Goal: Contribute content: Contribute content

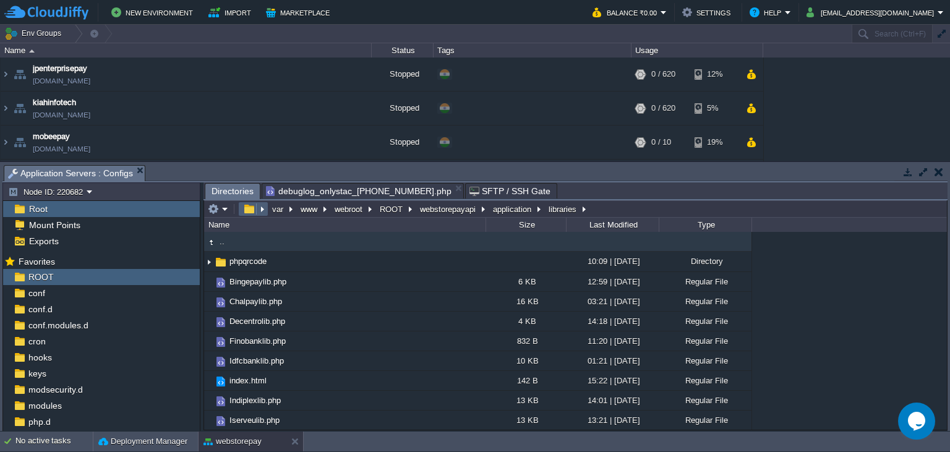
scroll to position [292, 0]
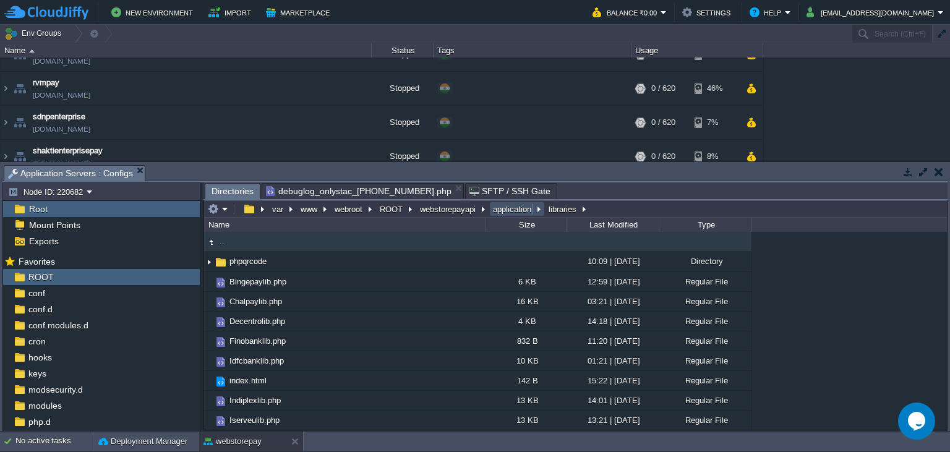
click at [506, 207] on button "application" at bounding box center [512, 209] width 43 height 11
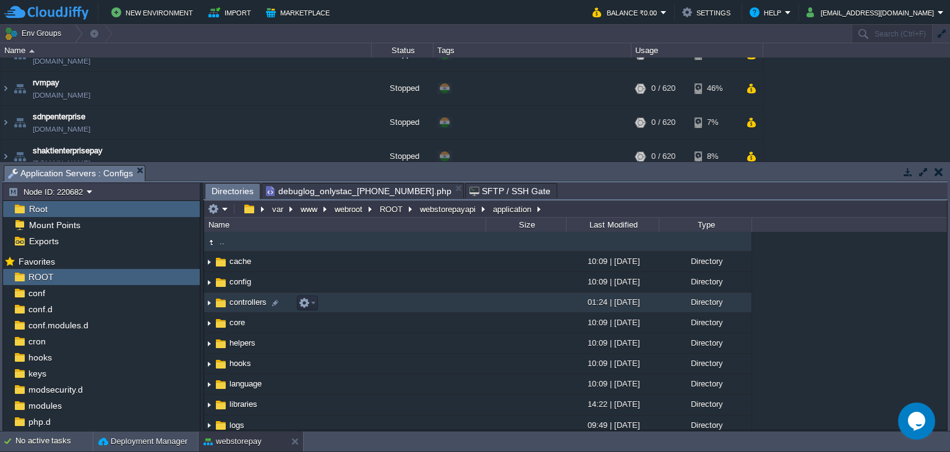
click at [237, 313] on td "controllers" at bounding box center [344, 303] width 281 height 20
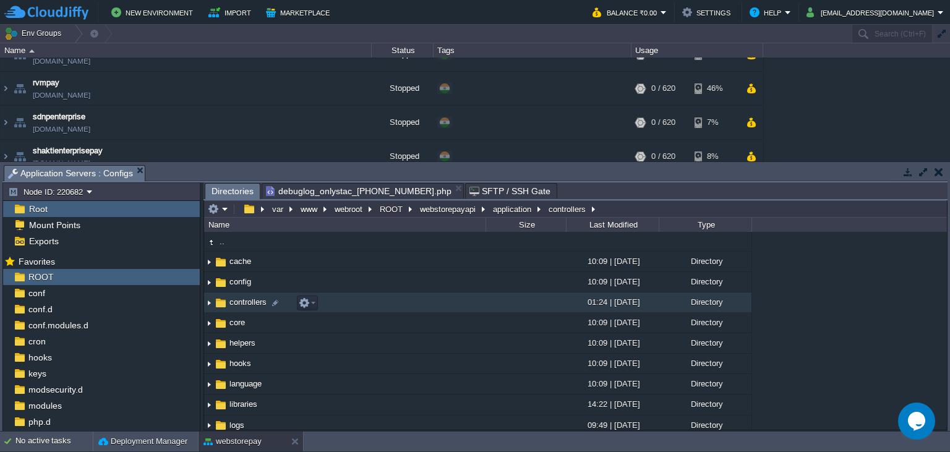
click at [237, 310] on td "controllers" at bounding box center [344, 303] width 281 height 20
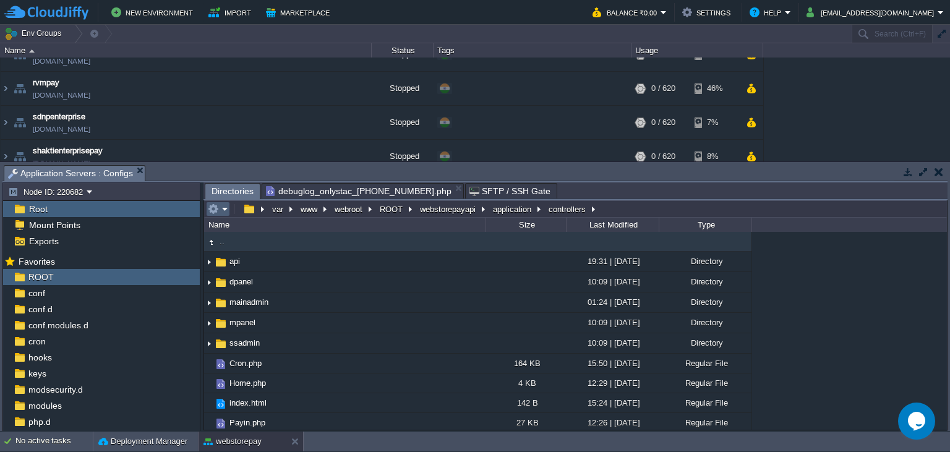
click at [223, 209] on em at bounding box center [218, 209] width 20 height 11
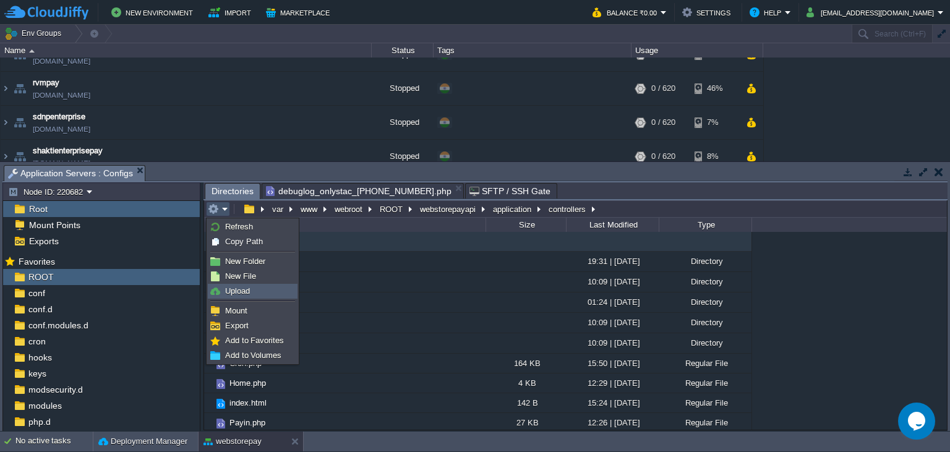
click at [249, 287] on span "Upload" at bounding box center [237, 290] width 25 height 9
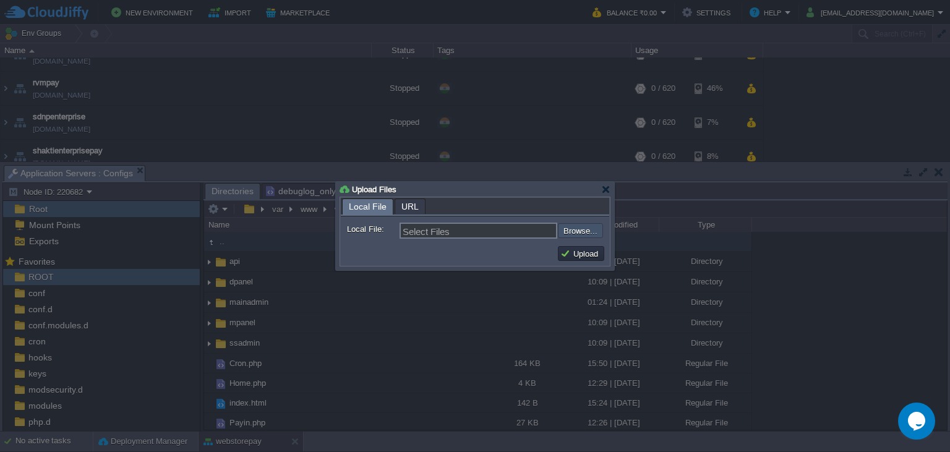
click at [595, 227] on input "file" at bounding box center [525, 230] width 157 height 15
type input "C:\fakepath\Payouts.php"
type input "Payouts.php"
click at [594, 249] on button "Upload" at bounding box center [580, 253] width 41 height 11
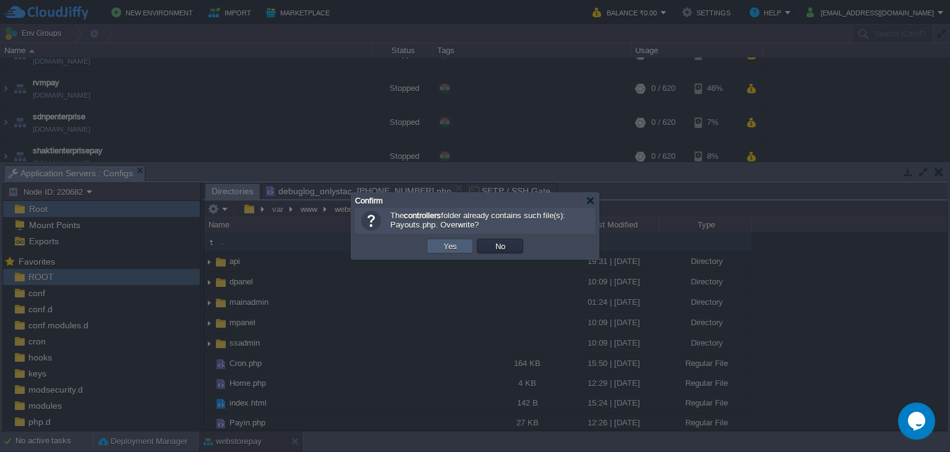
click at [440, 244] on td "Yes" at bounding box center [450, 246] width 46 height 15
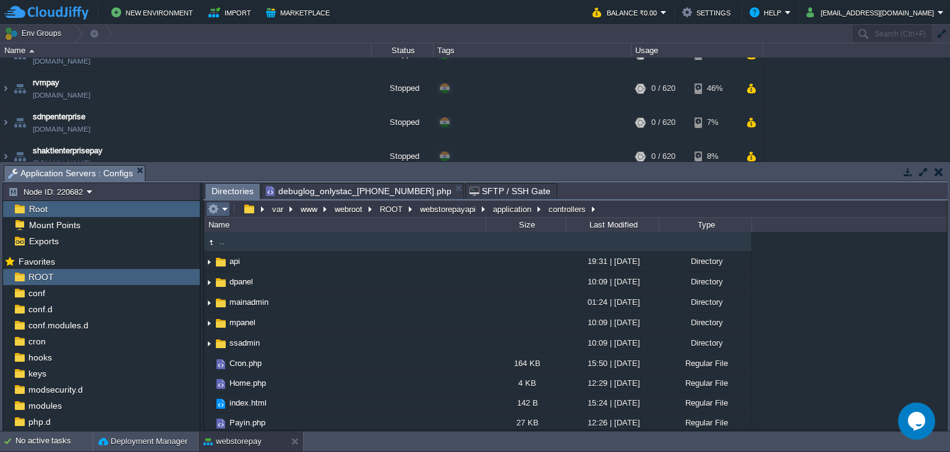
click at [220, 212] on em at bounding box center [218, 209] width 20 height 11
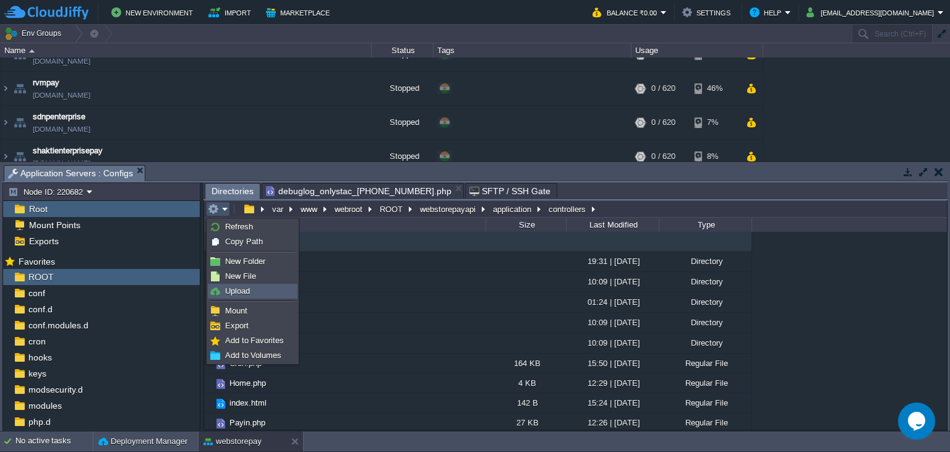
click at [251, 291] on link "Upload" at bounding box center [252, 292] width 88 height 14
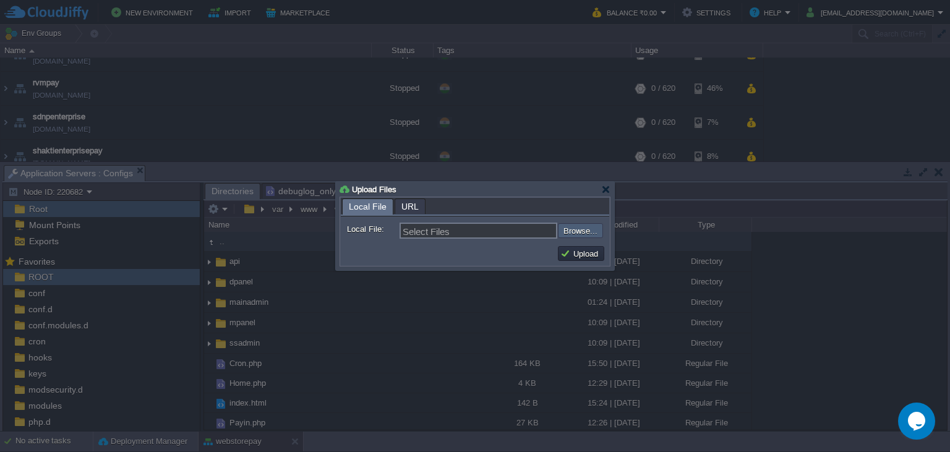
click at [570, 235] on input "file" at bounding box center [525, 230] width 157 height 15
type input "C:\fakepath\Payouts.php"
type input "Payouts.php"
click at [572, 255] on button "Upload" at bounding box center [580, 253] width 41 height 11
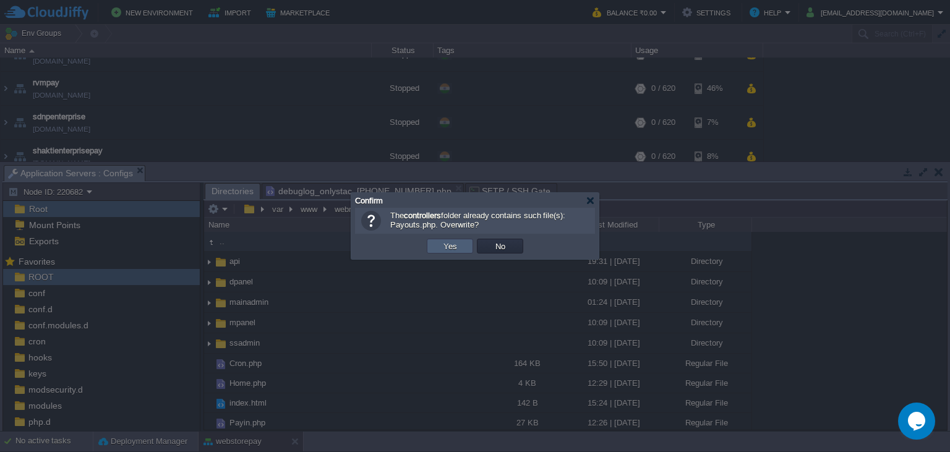
click at [462, 253] on td "Yes" at bounding box center [450, 246] width 46 height 15
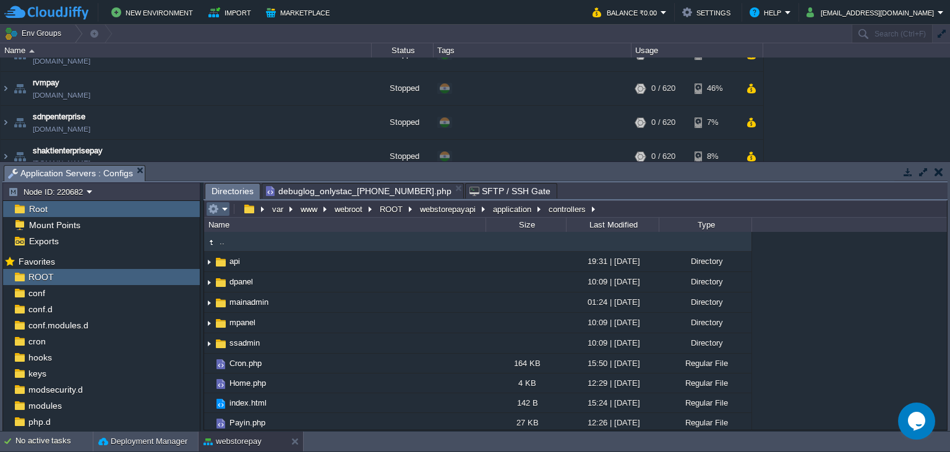
click at [224, 210] on em at bounding box center [218, 209] width 20 height 11
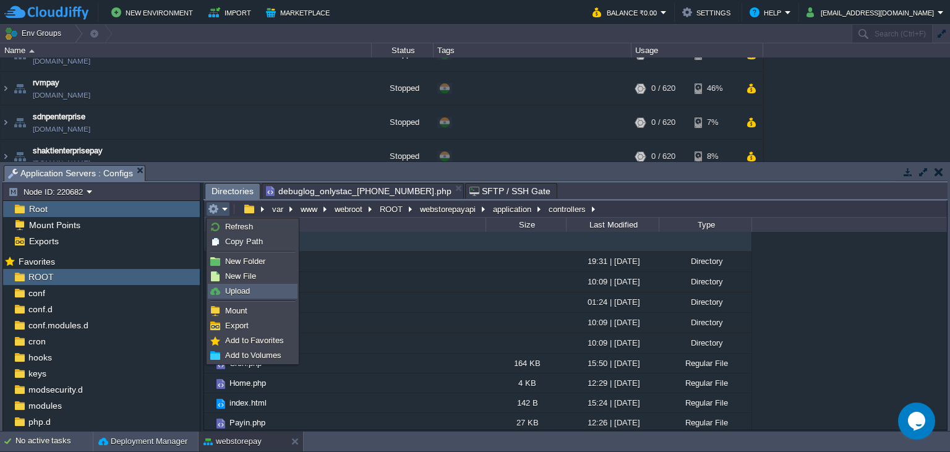
click at [249, 297] on link "Upload" at bounding box center [252, 292] width 88 height 14
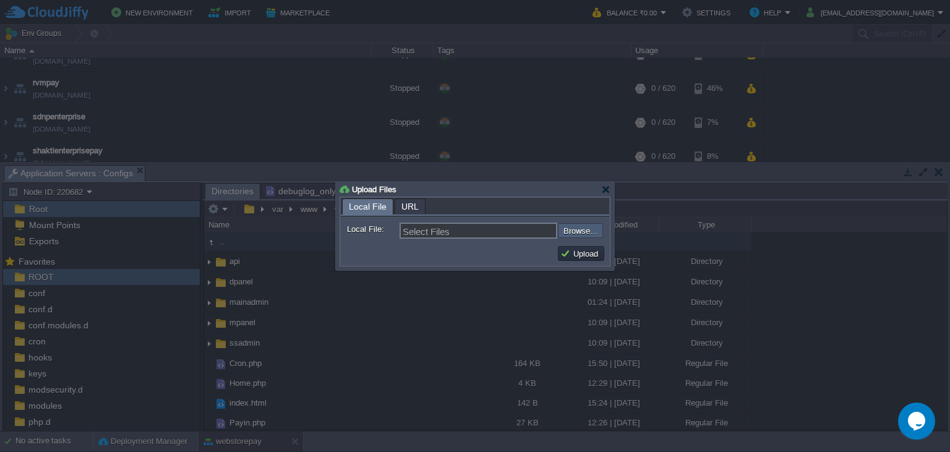
click at [592, 230] on input "file" at bounding box center [525, 230] width 157 height 15
type input "C:\fakepath\Payouts.php"
type input "Payouts.php"
click at [595, 256] on button "Upload" at bounding box center [580, 253] width 41 height 11
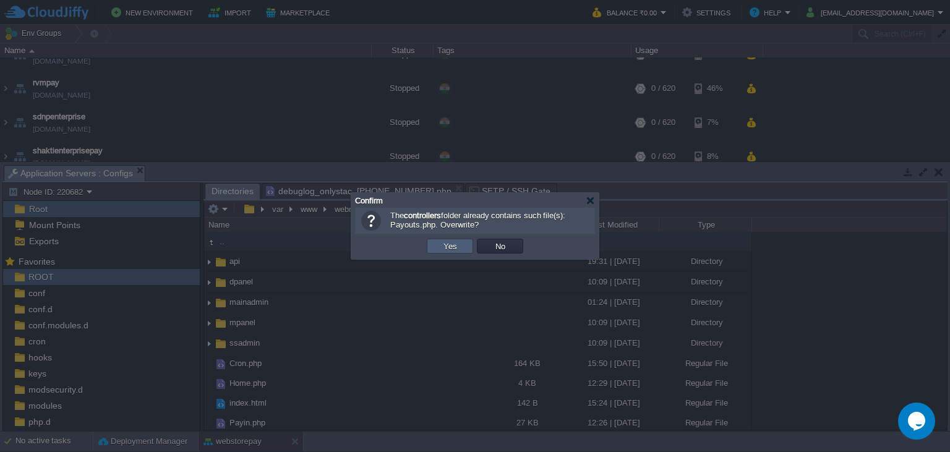
click at [449, 249] on button "Yes" at bounding box center [450, 246] width 21 height 11
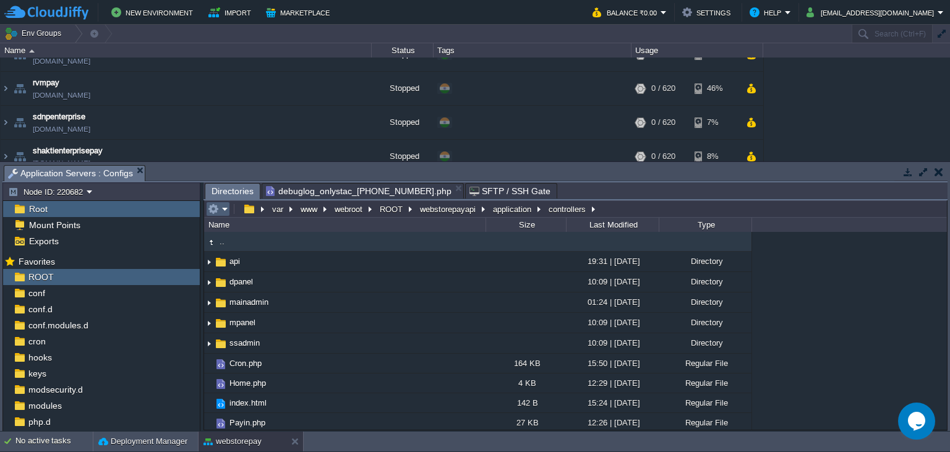
click at [223, 215] on em at bounding box center [218, 209] width 20 height 11
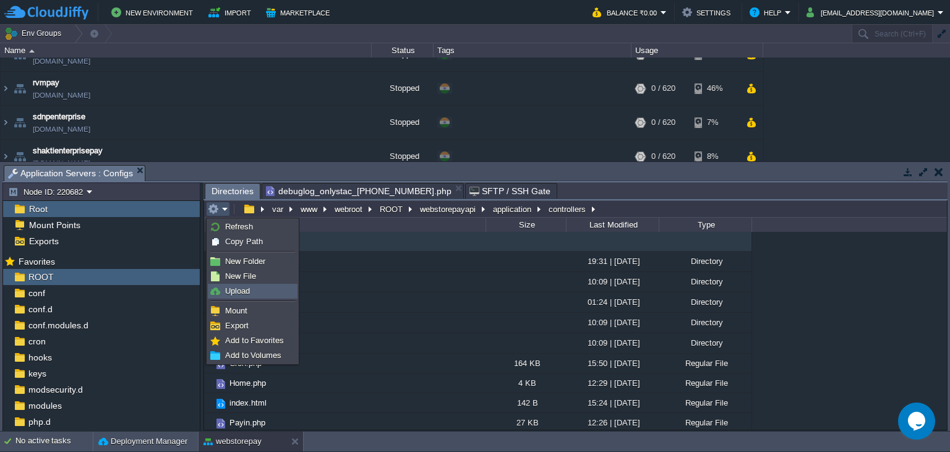
click at [246, 291] on span "Upload" at bounding box center [237, 290] width 25 height 9
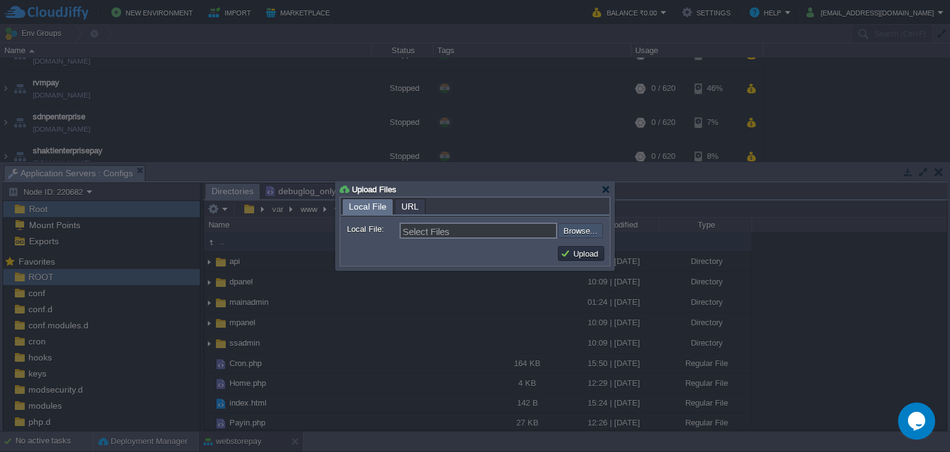
click at [573, 232] on input "file" at bounding box center [525, 230] width 157 height 15
type input "C:\fakepath\Payin.php"
type input "Payin.php"
click at [571, 252] on button "Upload" at bounding box center [580, 253] width 41 height 11
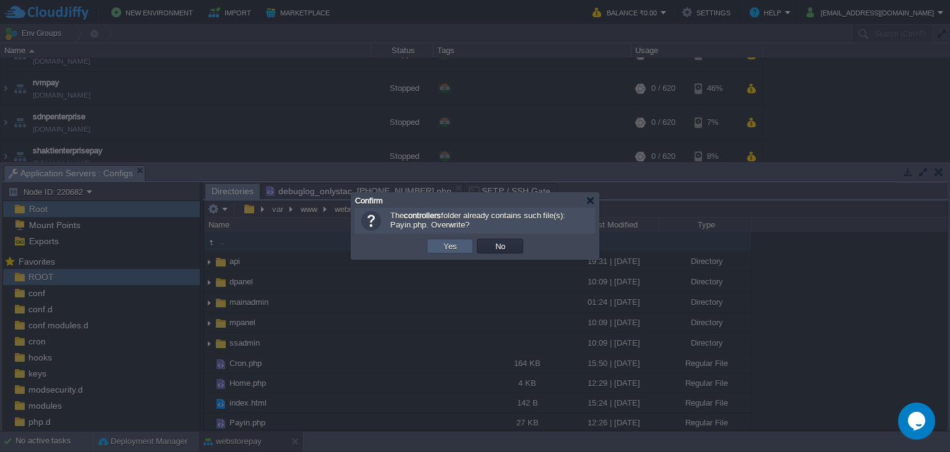
click at [452, 246] on button "Yes" at bounding box center [450, 246] width 21 height 11
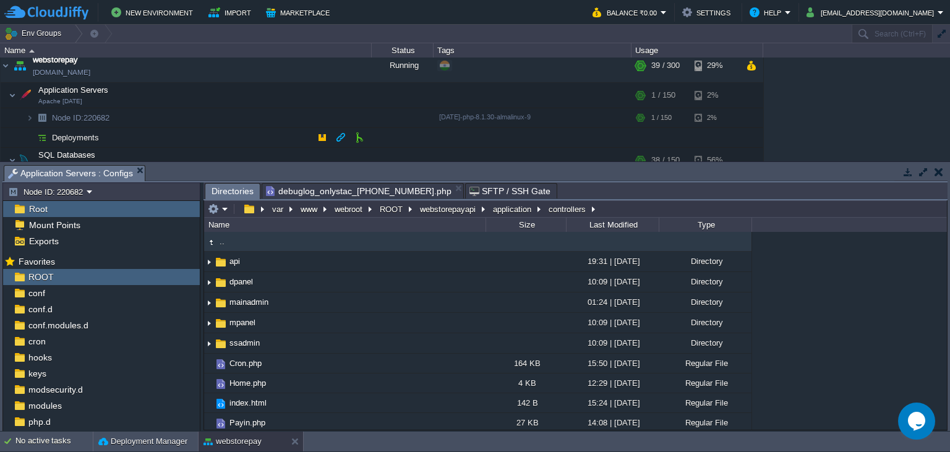
scroll to position [574, 0]
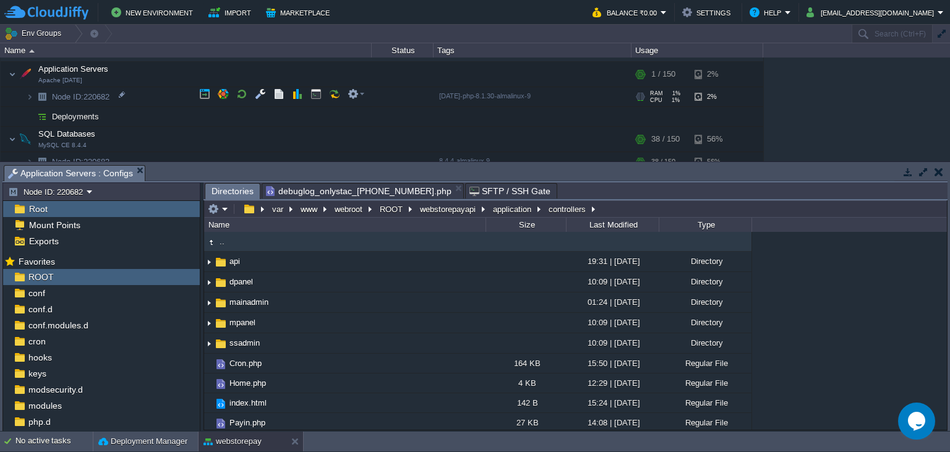
click at [25, 97] on span at bounding box center [13, 96] width 25 height 9
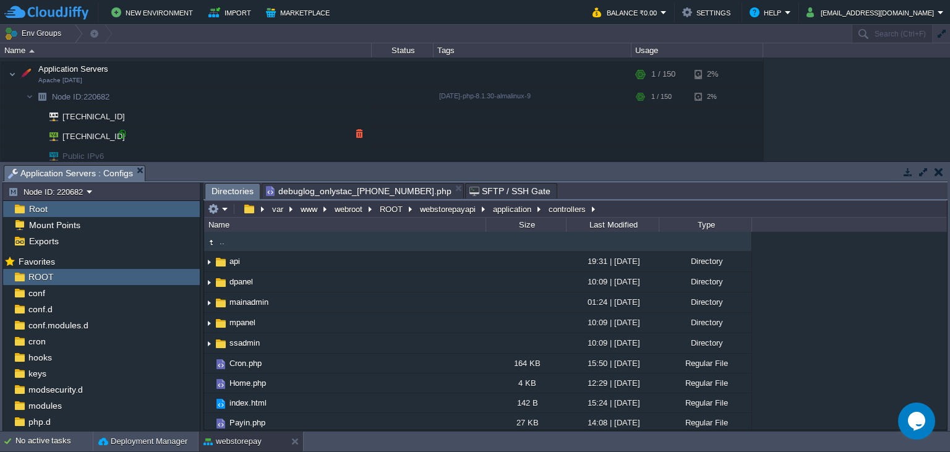
click at [122, 134] on div at bounding box center [121, 134] width 11 height 11
click at [218, 207] on button "button" at bounding box center [213, 209] width 11 height 11
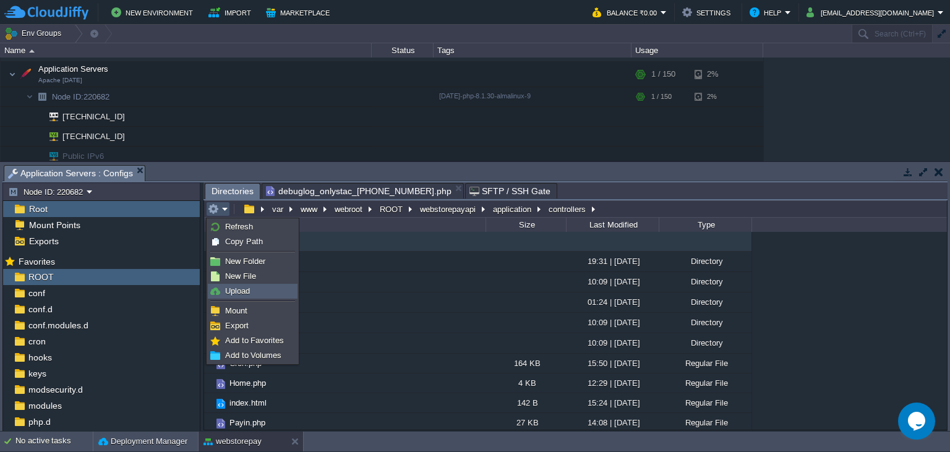
click at [249, 289] on span "Upload" at bounding box center [237, 290] width 25 height 9
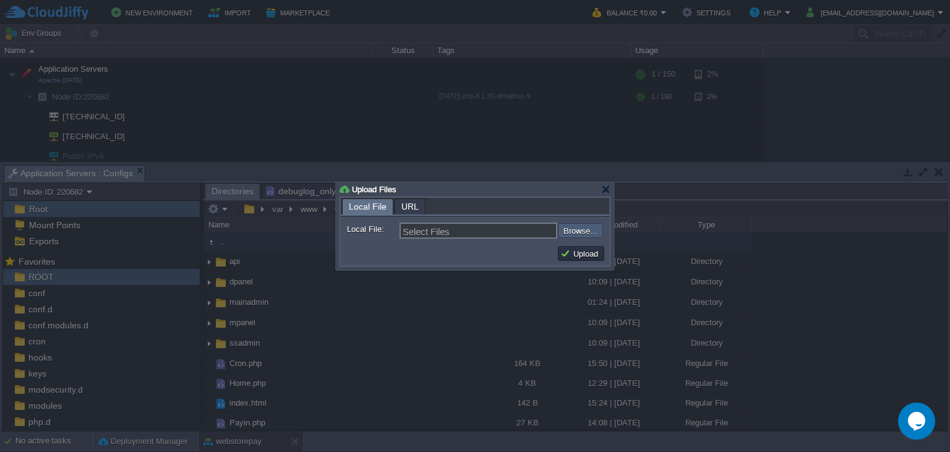
click at [576, 230] on input "file" at bounding box center [525, 230] width 157 height 15
type input "C:\fakepath\Payin.php"
type input "Payin.php"
click at [580, 259] on button "Upload" at bounding box center [580, 253] width 41 height 11
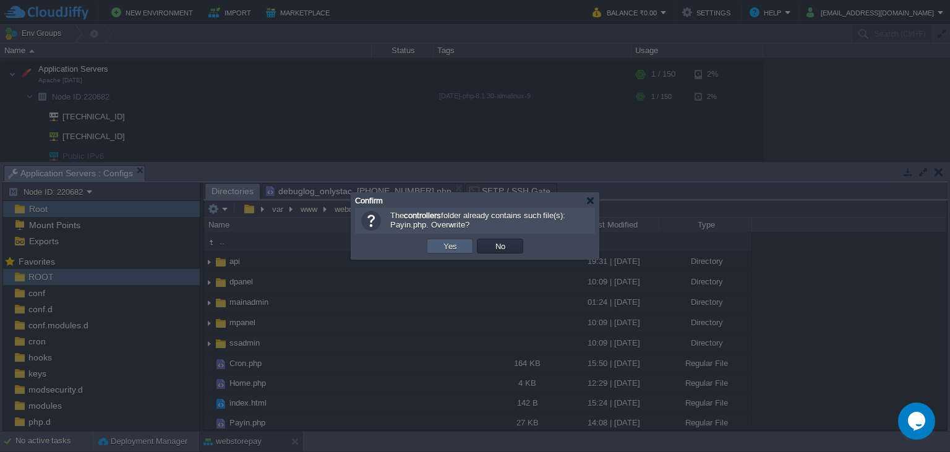
click at [459, 249] on button "Yes" at bounding box center [450, 246] width 21 height 11
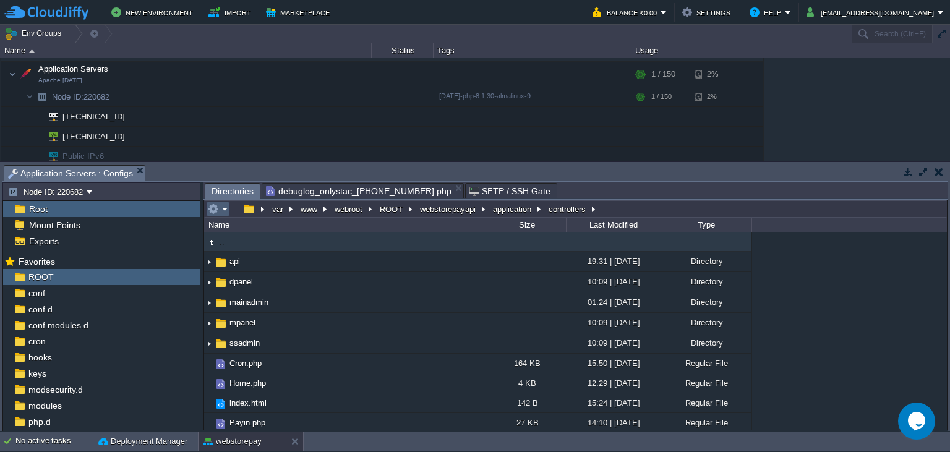
click at [214, 212] on button "button" at bounding box center [213, 209] width 11 height 11
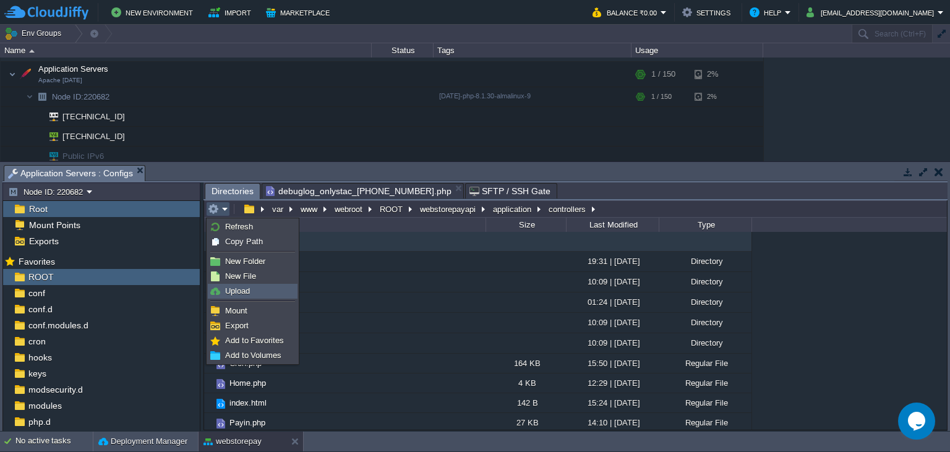
click at [238, 291] on span "Upload" at bounding box center [237, 290] width 25 height 9
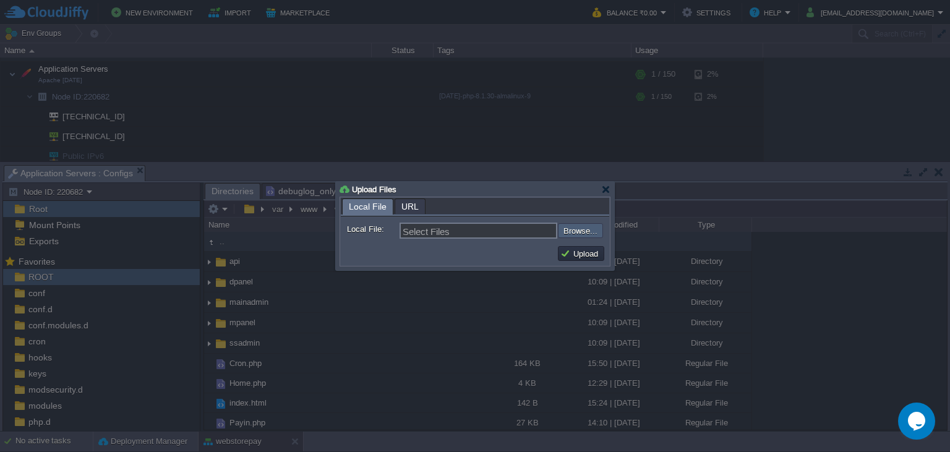
click at [562, 234] on input "file" at bounding box center [525, 230] width 157 height 15
type input "C:\fakepath\Payin.php"
type input "Payin.php"
click at [583, 253] on button "Upload" at bounding box center [580, 253] width 41 height 11
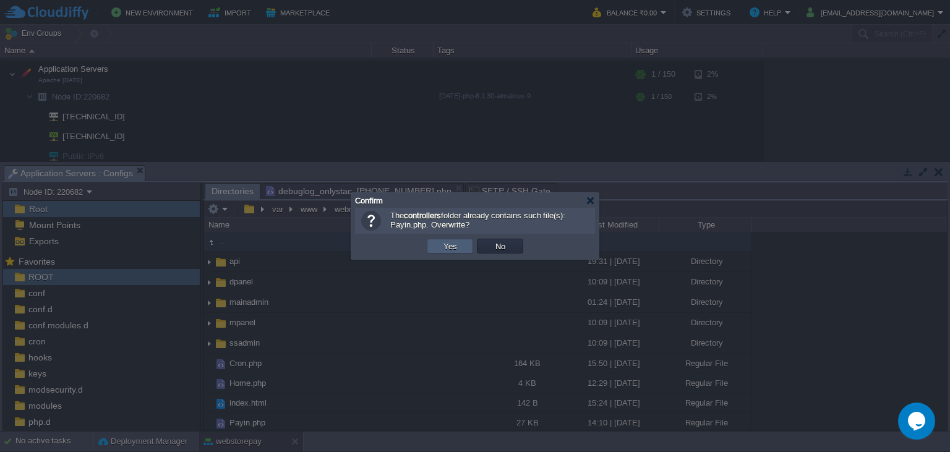
click at [460, 252] on td "Yes" at bounding box center [450, 246] width 46 height 15
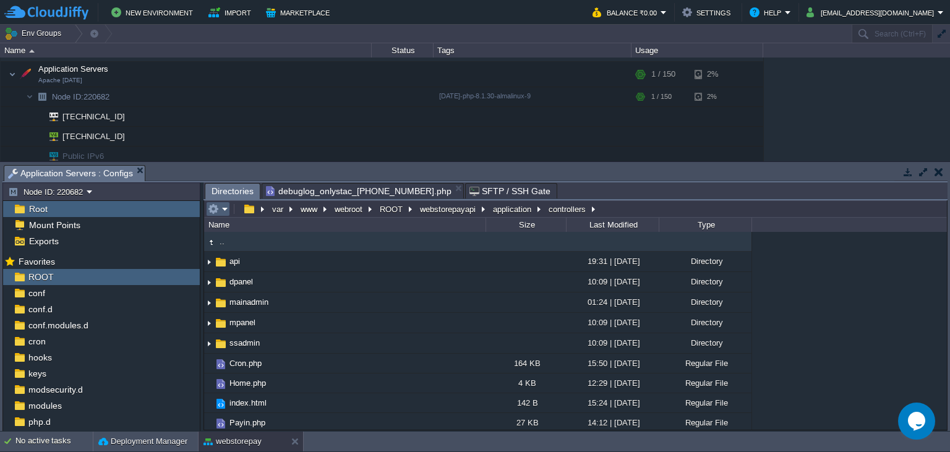
click at [221, 212] on em at bounding box center [218, 209] width 20 height 11
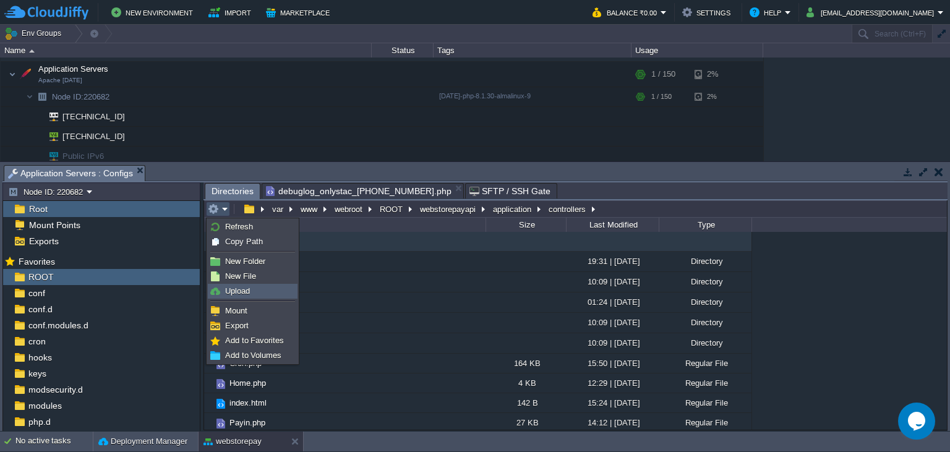
click at [247, 292] on span "Upload" at bounding box center [237, 290] width 25 height 9
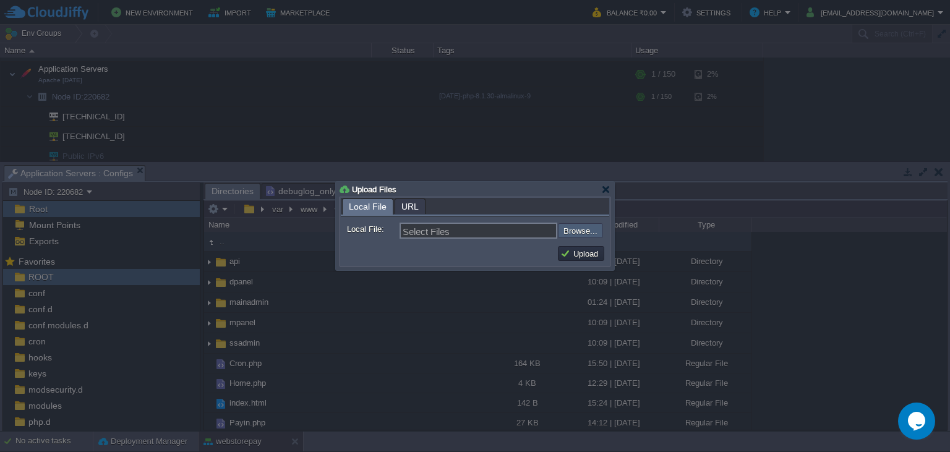
click at [592, 230] on input "file" at bounding box center [525, 230] width 157 height 15
type input "C:\fakepath\Payin.php"
type input "Payin.php"
click at [580, 256] on button "Upload" at bounding box center [580, 253] width 41 height 11
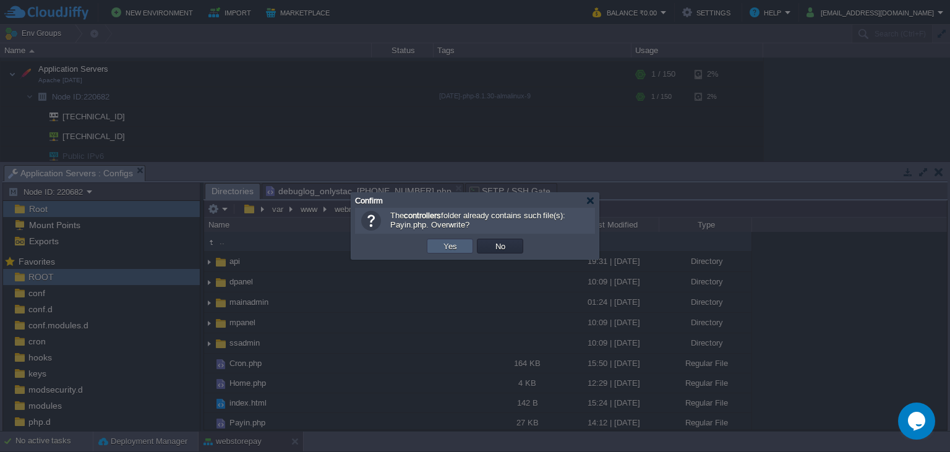
click at [439, 249] on td "Yes" at bounding box center [450, 246] width 46 height 15
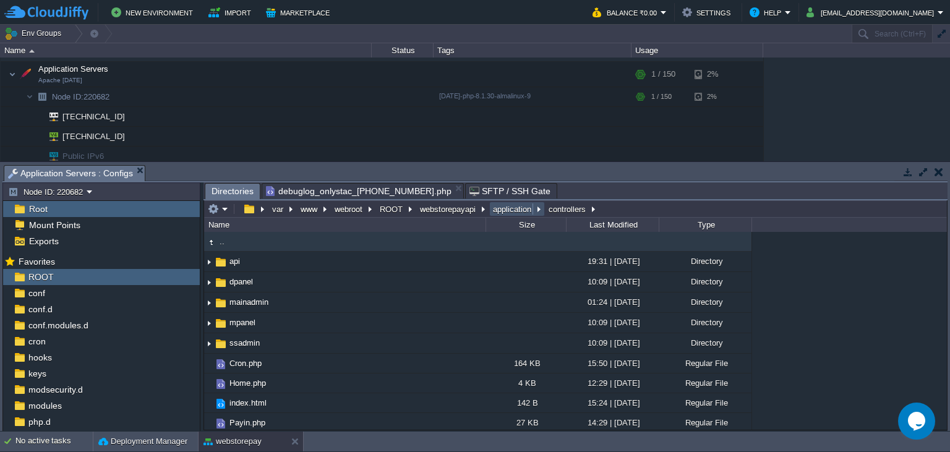
click at [505, 213] on button "application" at bounding box center [512, 209] width 43 height 11
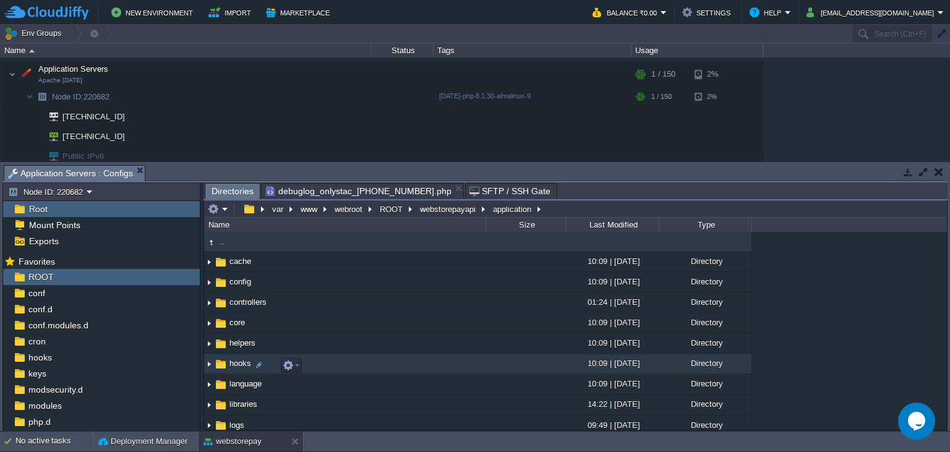
scroll to position [56, 0]
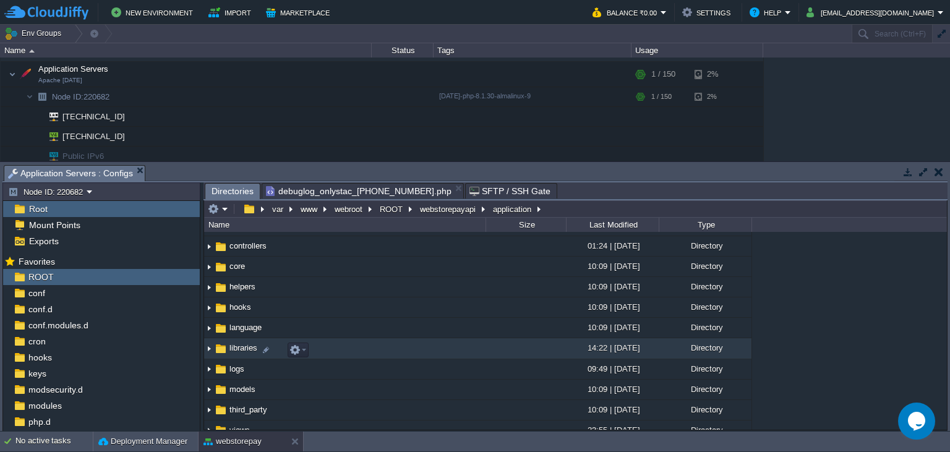
click at [246, 353] on span "libraries" at bounding box center [244, 348] width 32 height 11
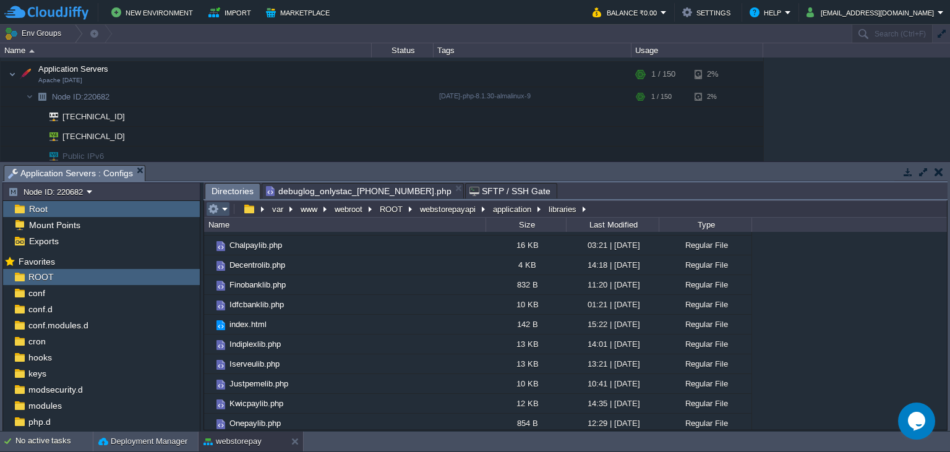
click at [217, 212] on button "button" at bounding box center [213, 209] width 11 height 11
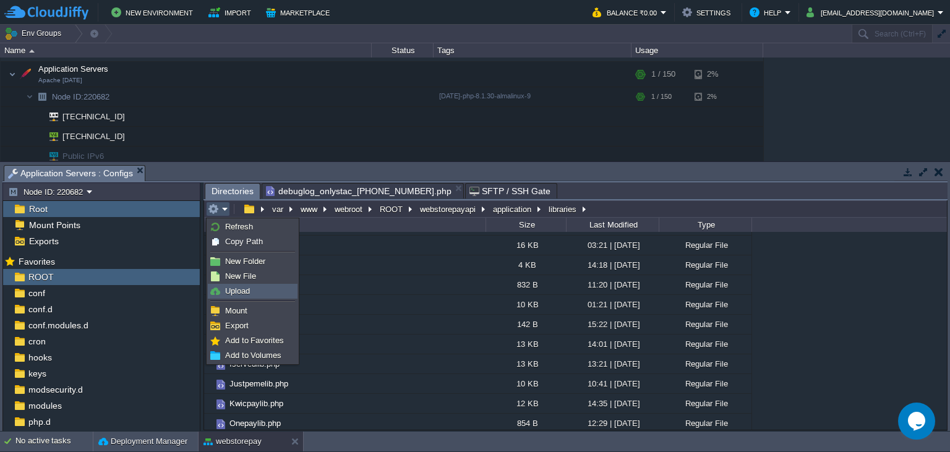
click at [251, 288] on link "Upload" at bounding box center [252, 292] width 88 height 14
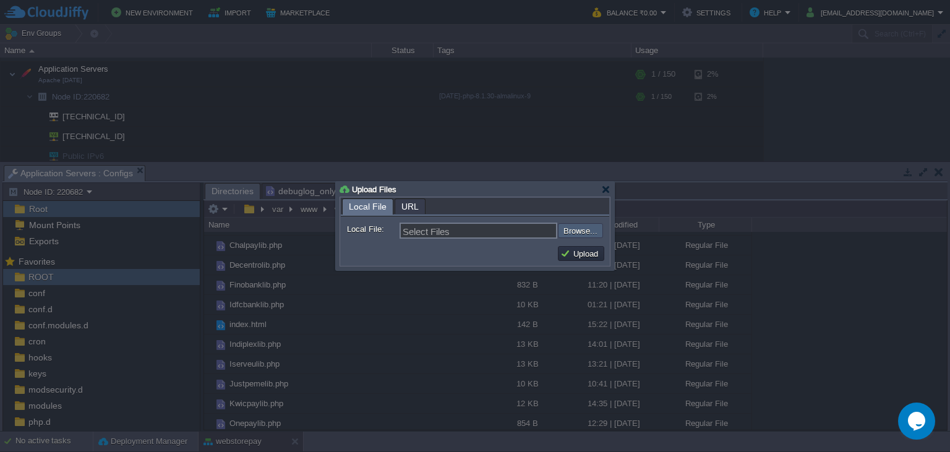
click at [580, 232] on input "file" at bounding box center [525, 230] width 157 height 15
type input "C:\fakepath\Indiplexlib.php"
type input "Indiplexlib.php"
click at [574, 255] on button "Upload" at bounding box center [580, 253] width 41 height 11
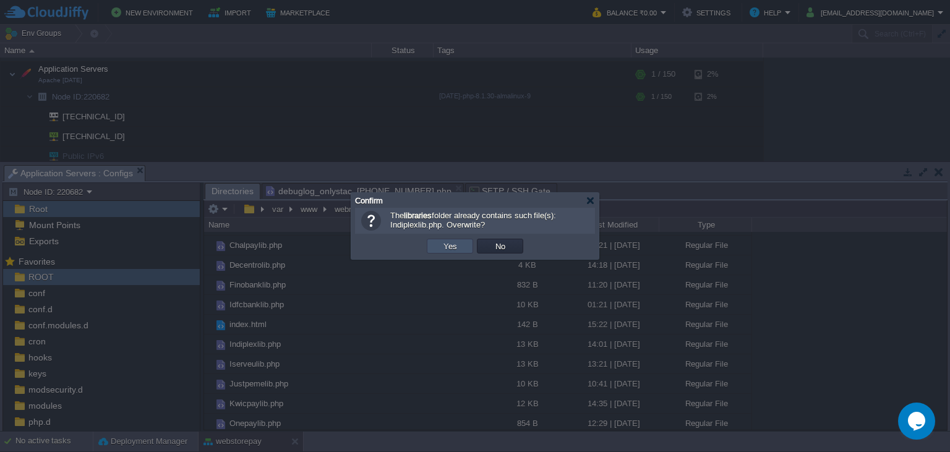
click at [444, 247] on button "Yes" at bounding box center [450, 246] width 21 height 11
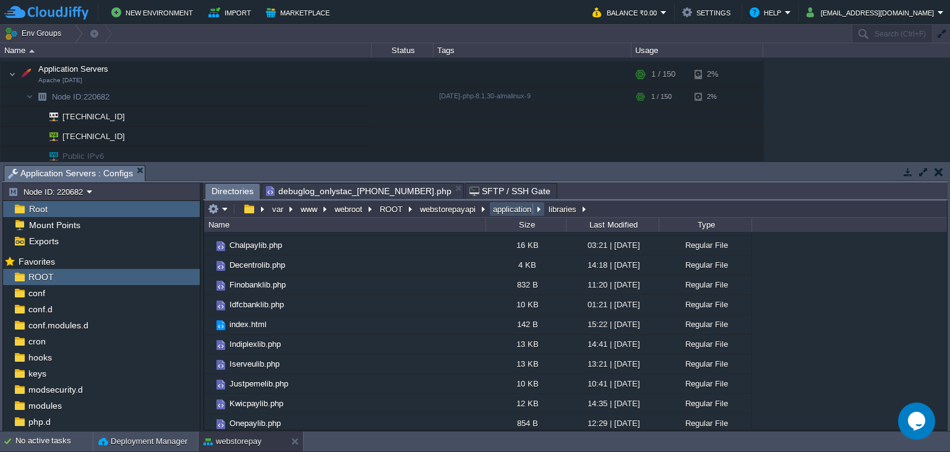
click at [516, 210] on button "application" at bounding box center [512, 209] width 43 height 11
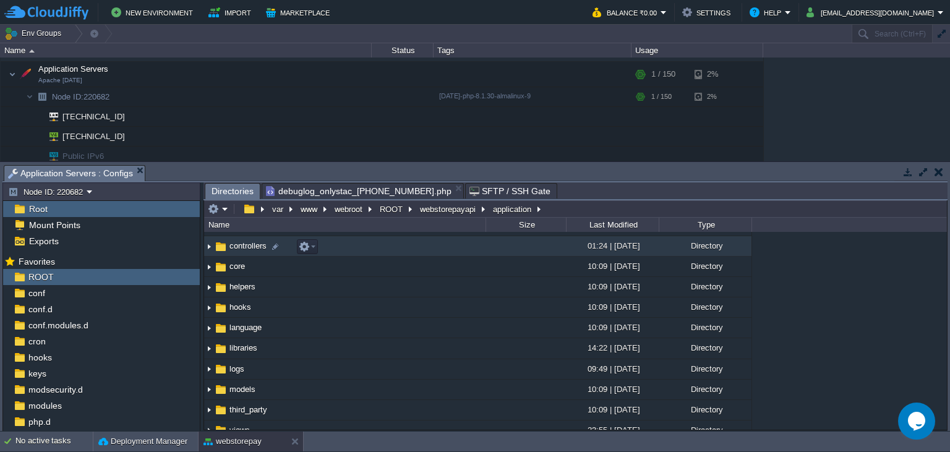
click at [226, 254] on img at bounding box center [221, 247] width 14 height 14
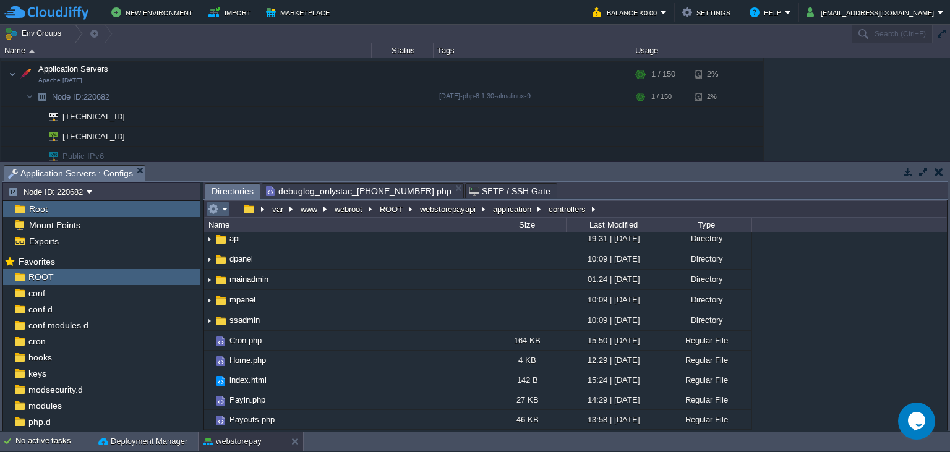
click at [224, 210] on em at bounding box center [218, 209] width 20 height 11
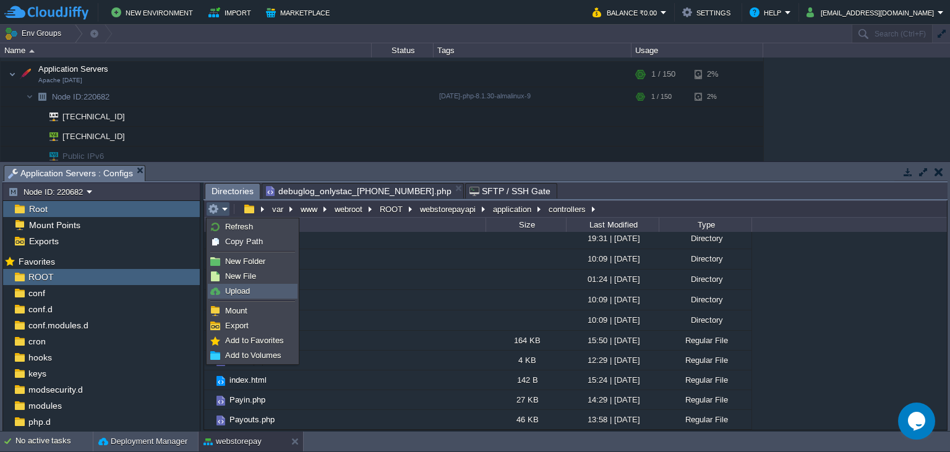
click at [243, 291] on span "Upload" at bounding box center [237, 290] width 25 height 9
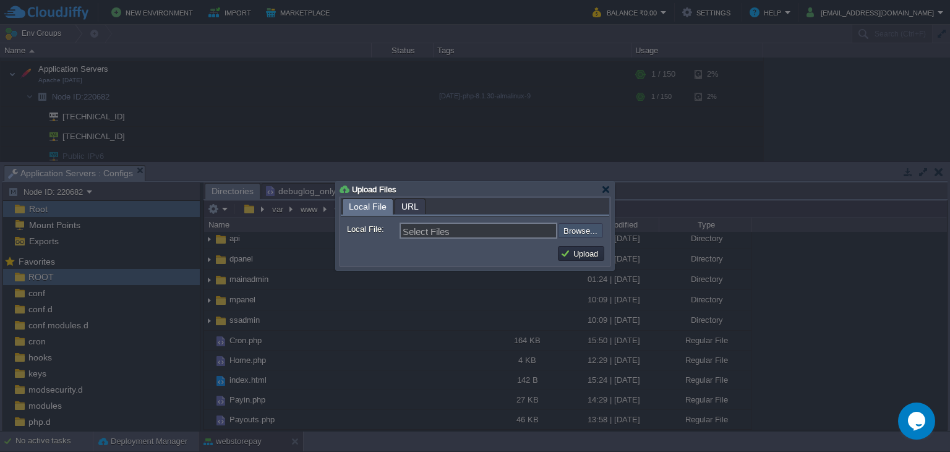
click at [578, 236] on input "file" at bounding box center [525, 230] width 157 height 15
type input "C:\fakepath\Payin.php"
type input "Payin.php"
click at [580, 253] on button "Upload" at bounding box center [580, 253] width 41 height 11
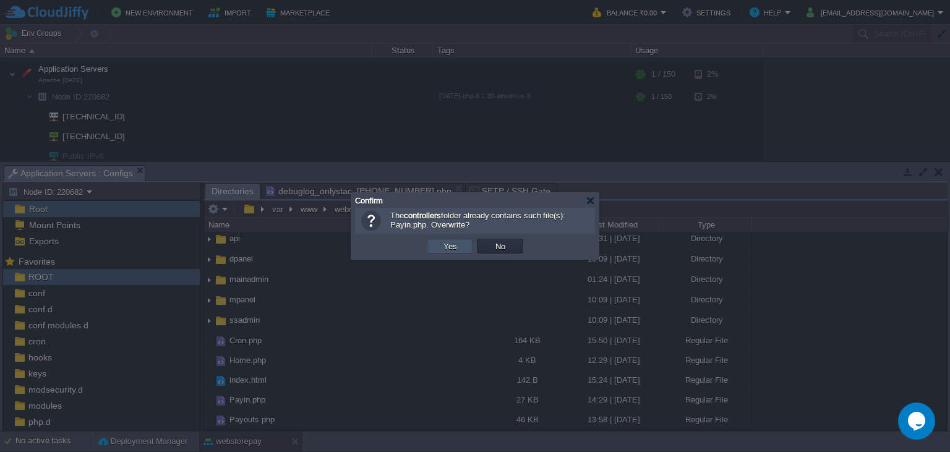
click at [452, 244] on button "Yes" at bounding box center [450, 246] width 21 height 11
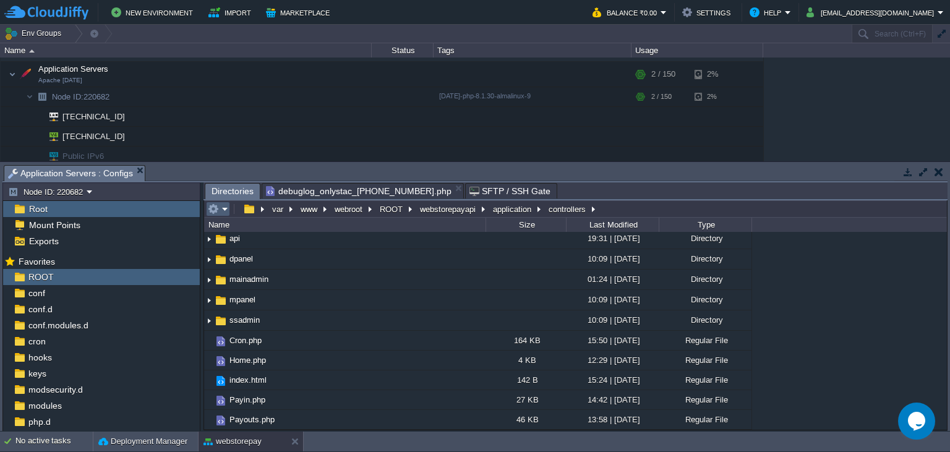
click at [217, 210] on button "button" at bounding box center [213, 209] width 11 height 11
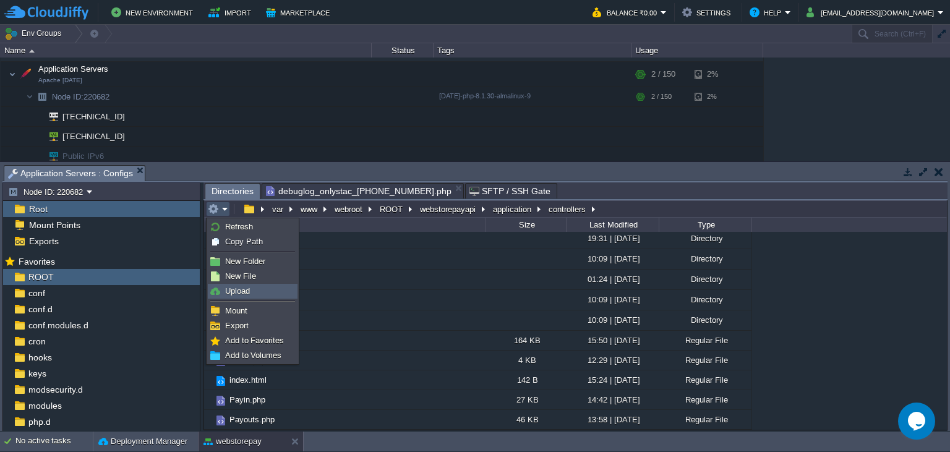
click at [265, 294] on link "Upload" at bounding box center [252, 292] width 88 height 14
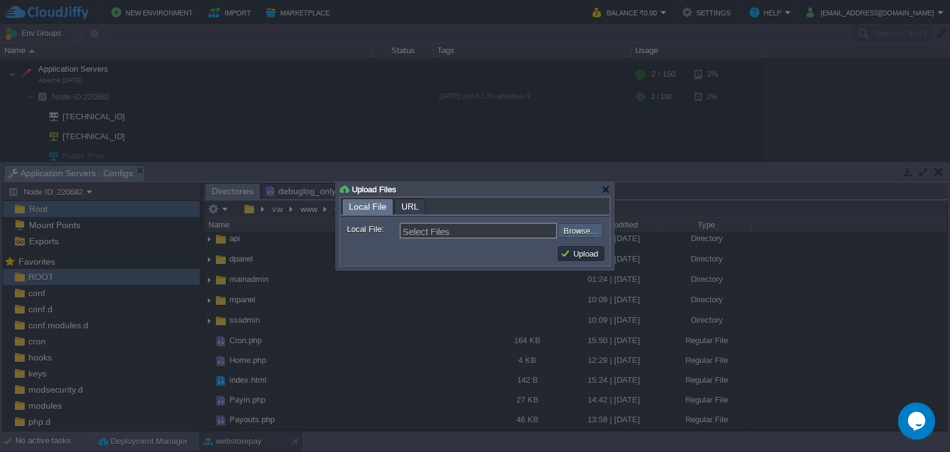
click at [575, 234] on input "file" at bounding box center [525, 230] width 157 height 15
type input "C:\fakepath\Payin.php"
type input "Payin.php"
click at [585, 260] on td "Upload" at bounding box center [581, 253] width 46 height 15
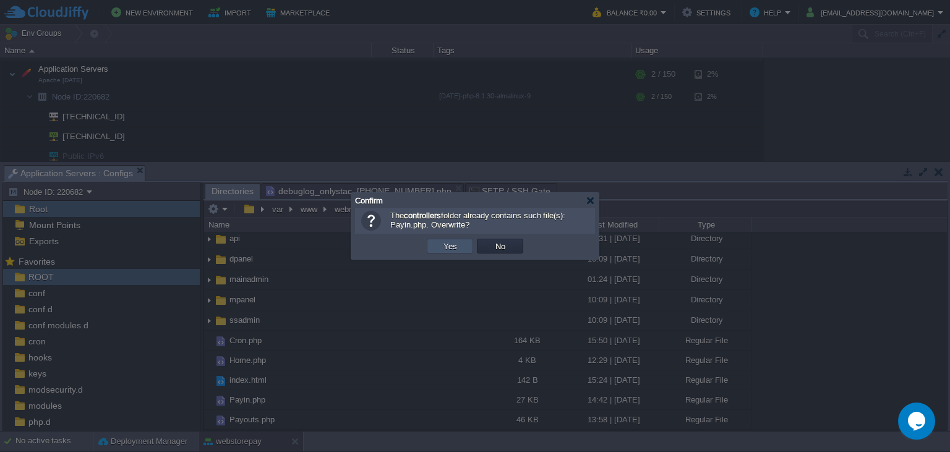
click at [459, 248] on button "Yes" at bounding box center [450, 246] width 21 height 11
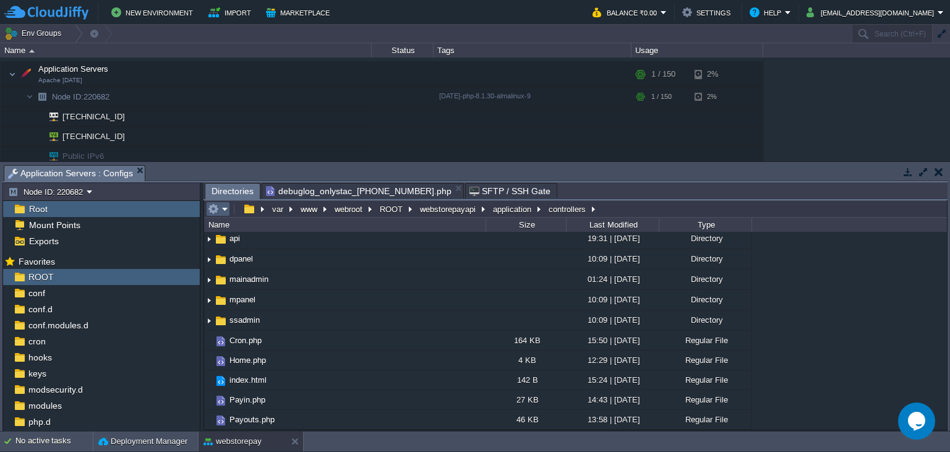
click at [225, 210] on em at bounding box center [218, 209] width 20 height 11
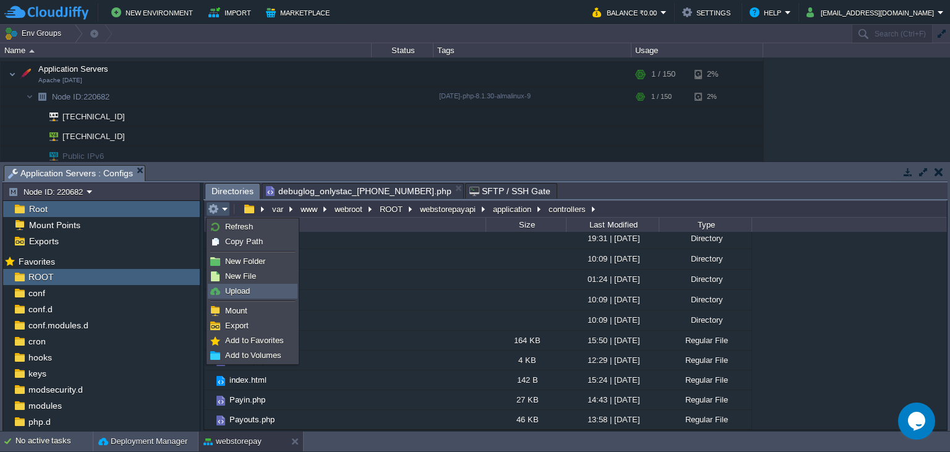
click at [266, 293] on link "Upload" at bounding box center [252, 292] width 88 height 14
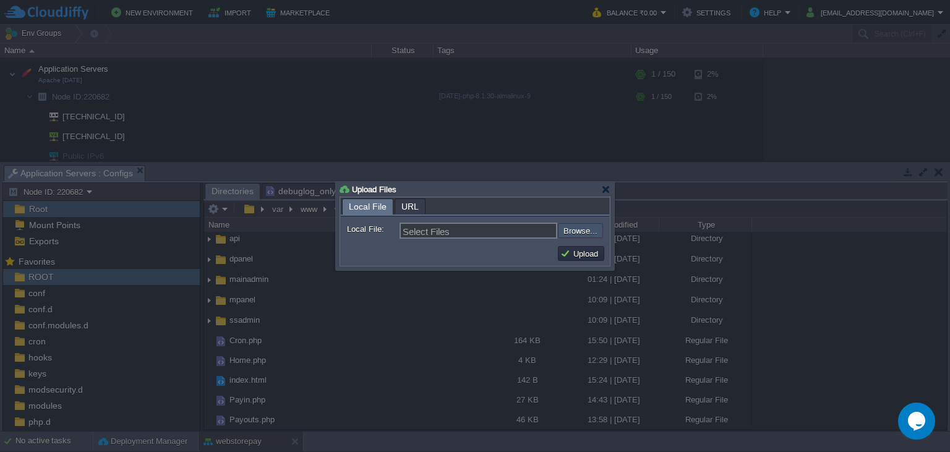
click at [586, 235] on input "file" at bounding box center [525, 230] width 157 height 15
type input "C:\fakepath\Payin.php"
type input "Payin.php"
click at [583, 255] on button "Upload" at bounding box center [580, 253] width 41 height 11
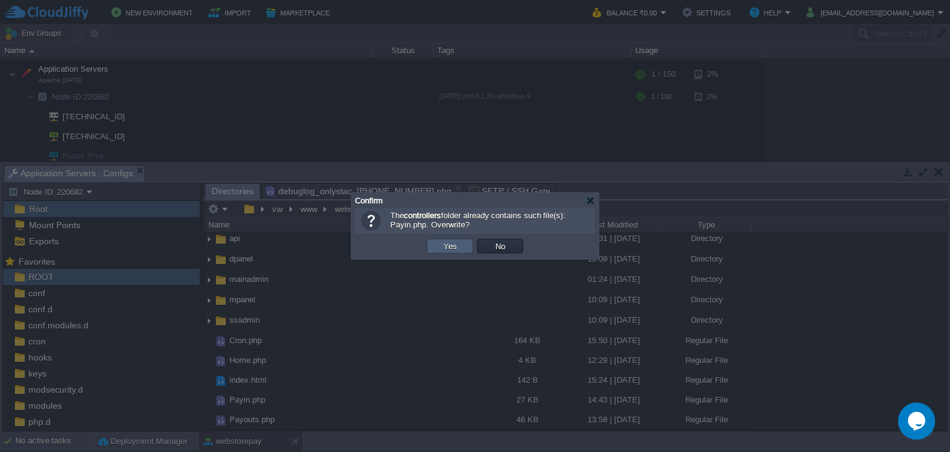
click at [447, 251] on button "Yes" at bounding box center [450, 246] width 21 height 11
